Goal: Task Accomplishment & Management: Manage account settings

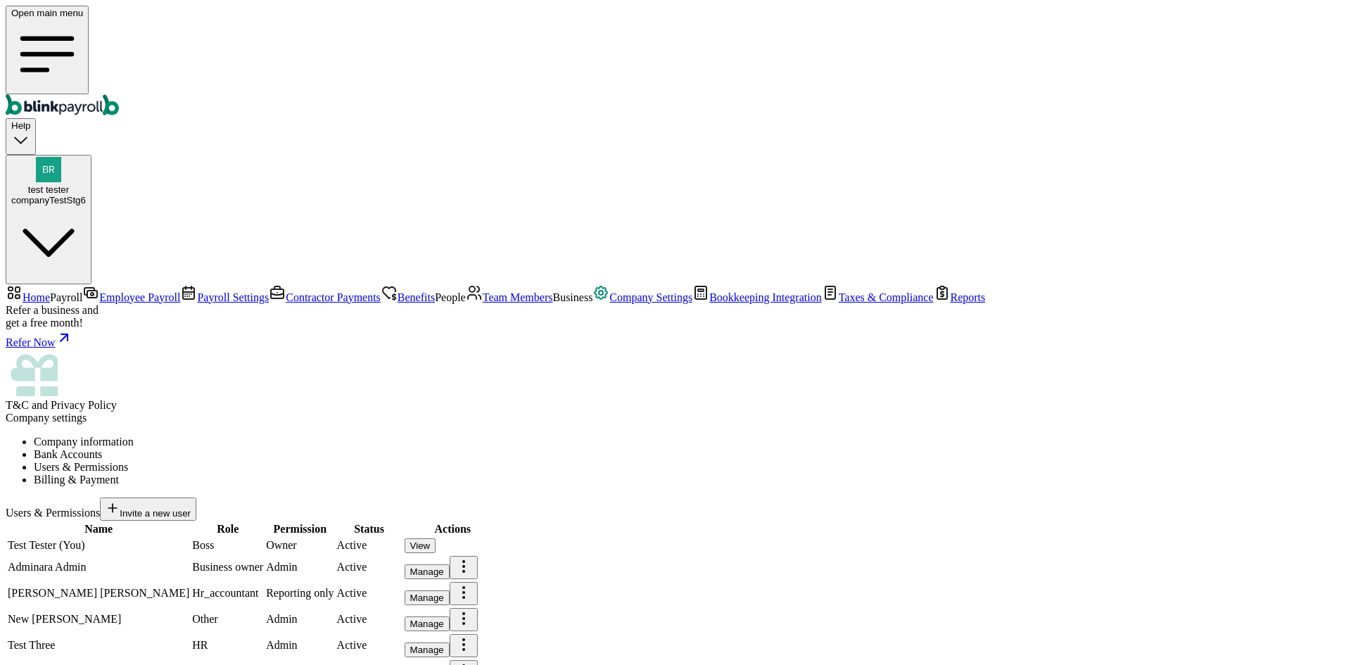
click at [106, 291] on span "Employee Payroll" at bounding box center [139, 297] width 81 height 12
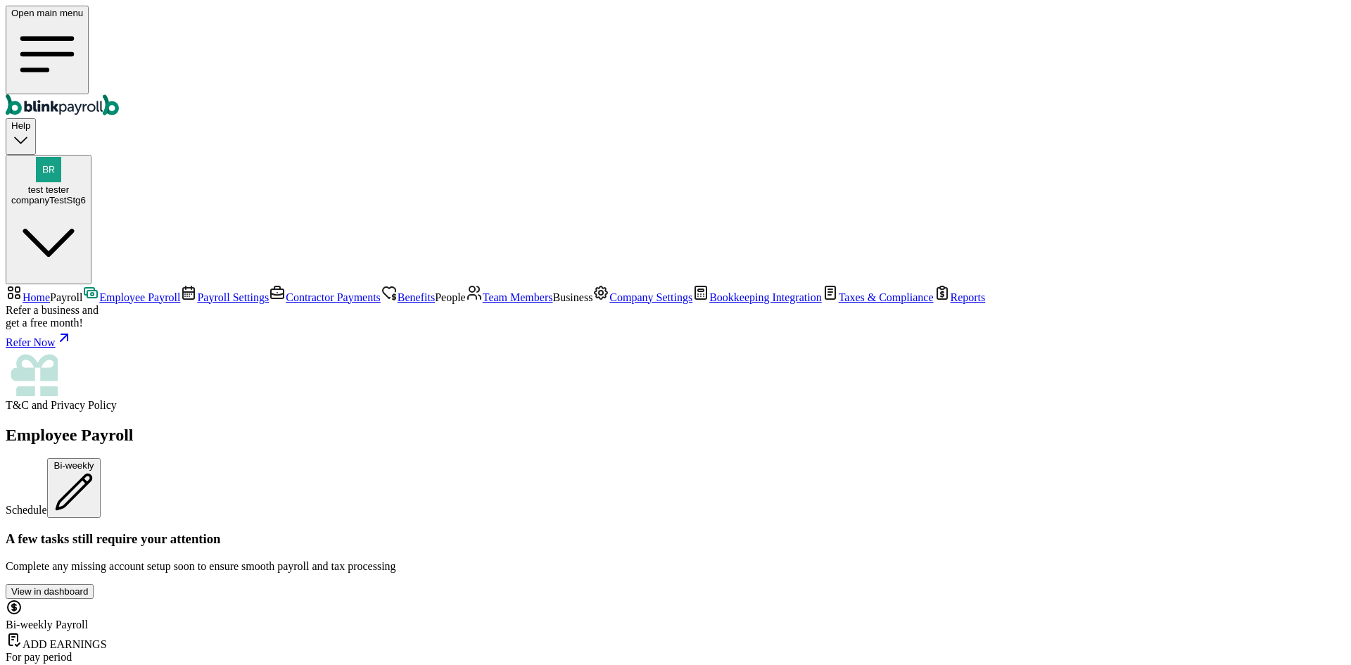
click at [483, 303] on span "Team Members" at bounding box center [518, 297] width 70 height 12
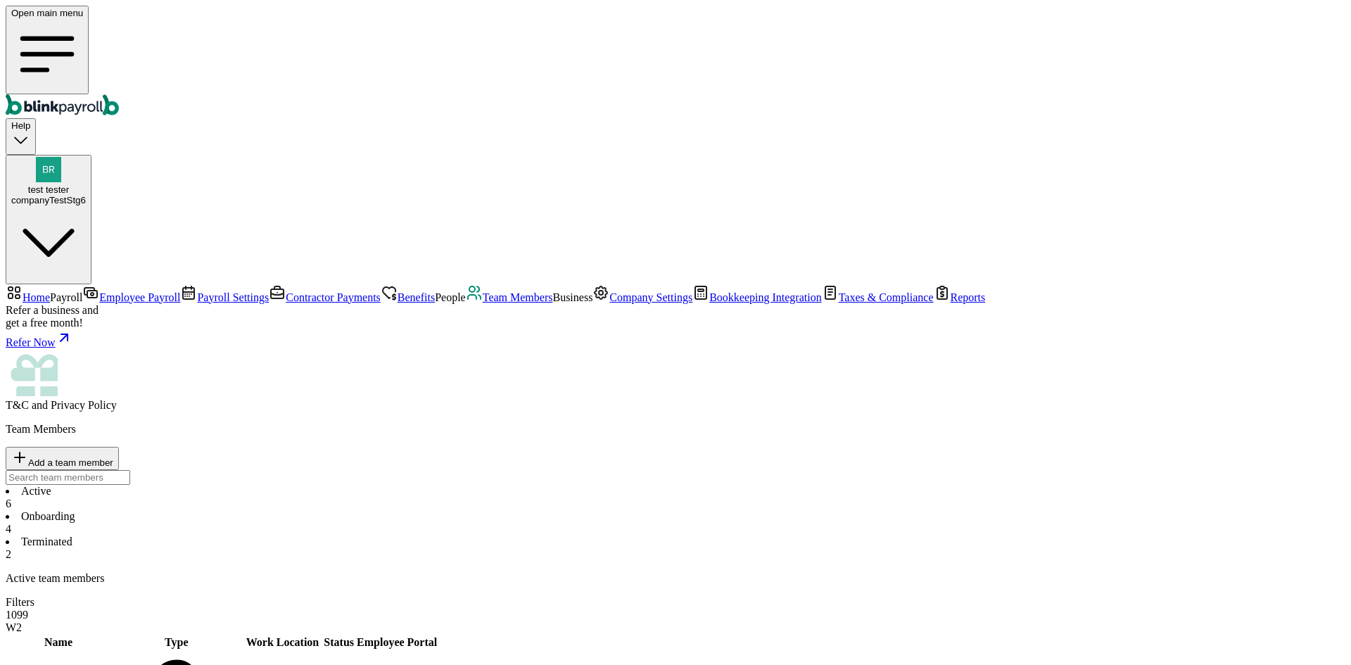
click at [324, 510] on li "Onboarding 4" at bounding box center [676, 522] width 1340 height 25
click at [416, 536] on li "Terminated 2" at bounding box center [676, 548] width 1340 height 25
click at [250, 498] on div "6" at bounding box center [676, 504] width 1340 height 13
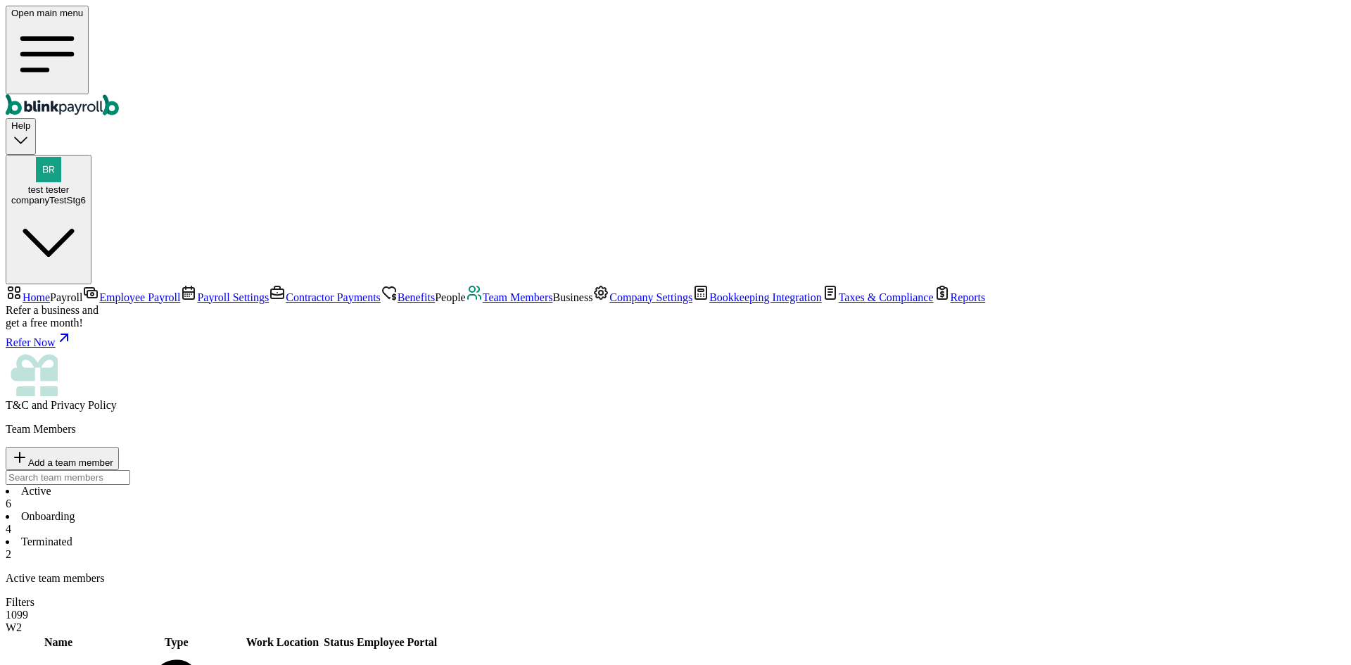
click at [180, 291] on link "Payroll Settings" at bounding box center [224, 297] width 89 height 12
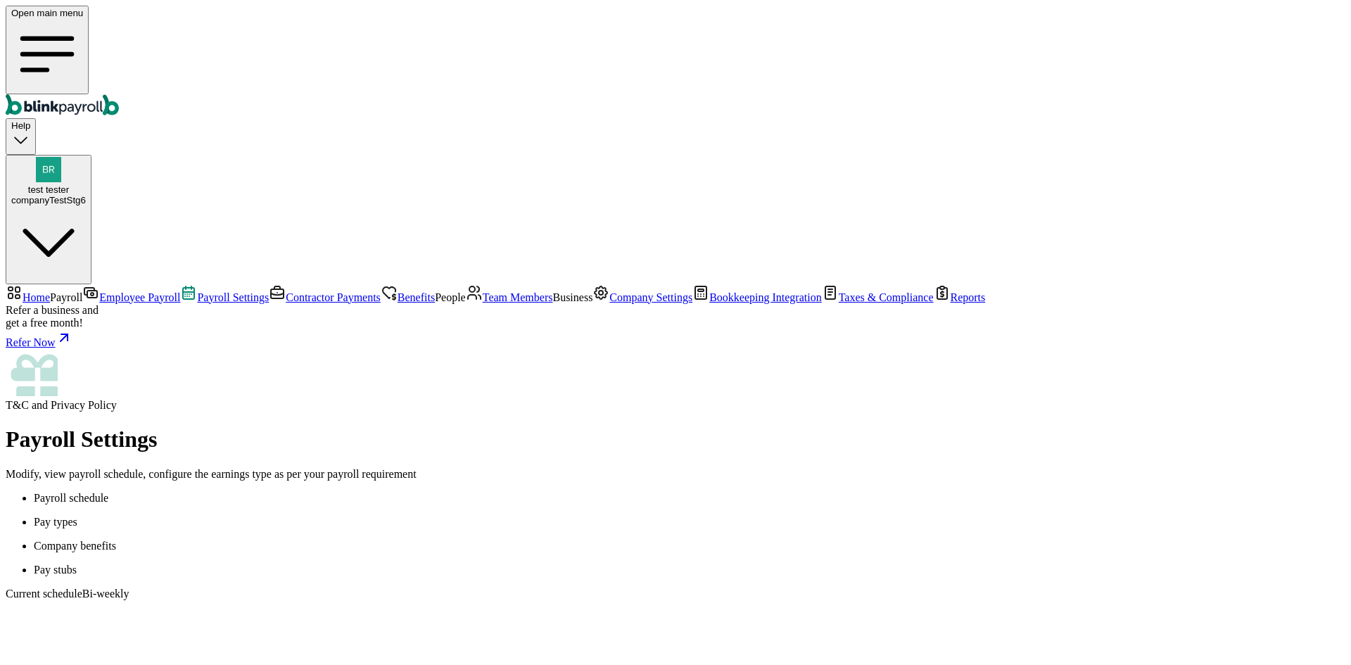
scroll to position [127, 0]
